Goal: Find specific page/section: Find specific page/section

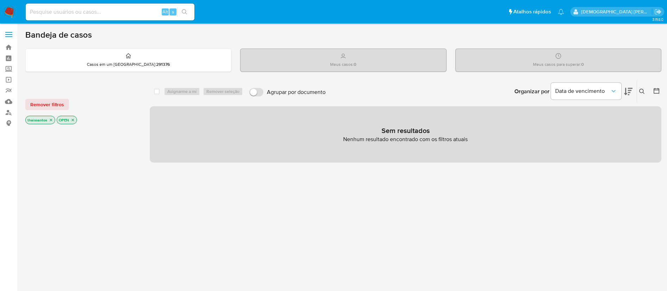
click at [11, 34] on span at bounding box center [8, 34] width 7 height 1
click at [0, 0] on input "checkbox" at bounding box center [0, 0] width 0 height 0
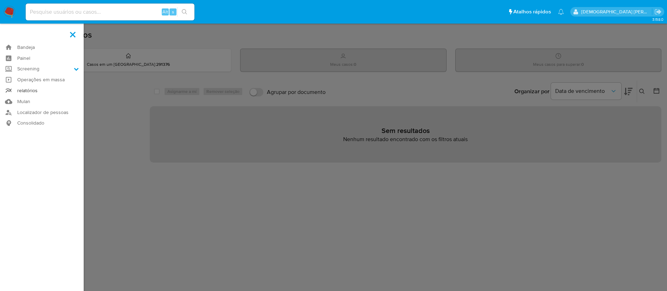
click at [49, 89] on link "relatórios" at bounding box center [42, 90] width 84 height 11
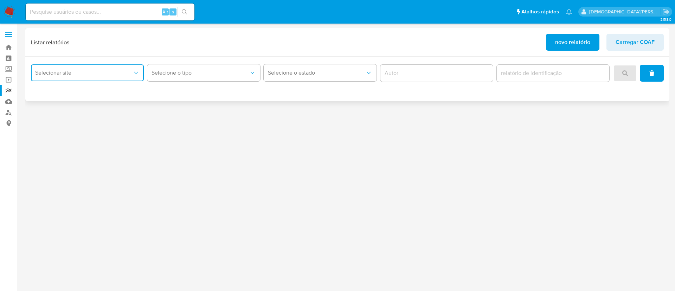
click at [103, 76] on button "Selecionar site" at bounding box center [87, 72] width 113 height 17
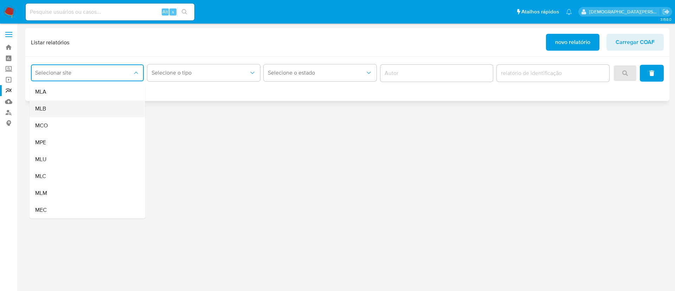
click at [83, 107] on div "MLB" at bounding box center [85, 108] width 100 height 17
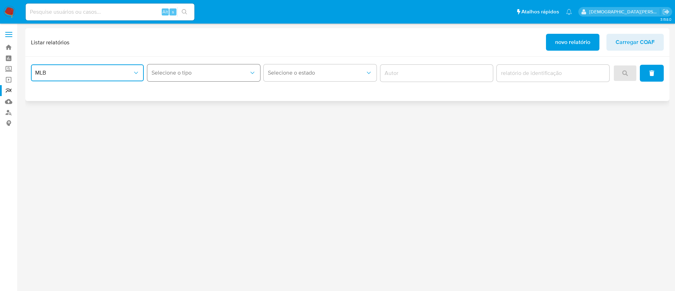
click at [160, 76] on button "Selecione o tipo" at bounding box center [203, 72] width 113 height 17
click at [178, 73] on span "Selecione o tipo" at bounding box center [200, 72] width 97 height 7
click at [14, 34] on label at bounding box center [9, 34] width 18 height 15
click at [0, 0] on input "checkbox" at bounding box center [0, 0] width 0 height 0
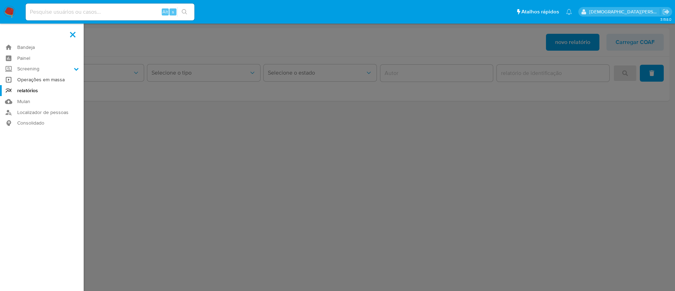
click at [44, 79] on link "Operações em massa" at bounding box center [42, 79] width 84 height 11
